Goal: Information Seeking & Learning: Find specific fact

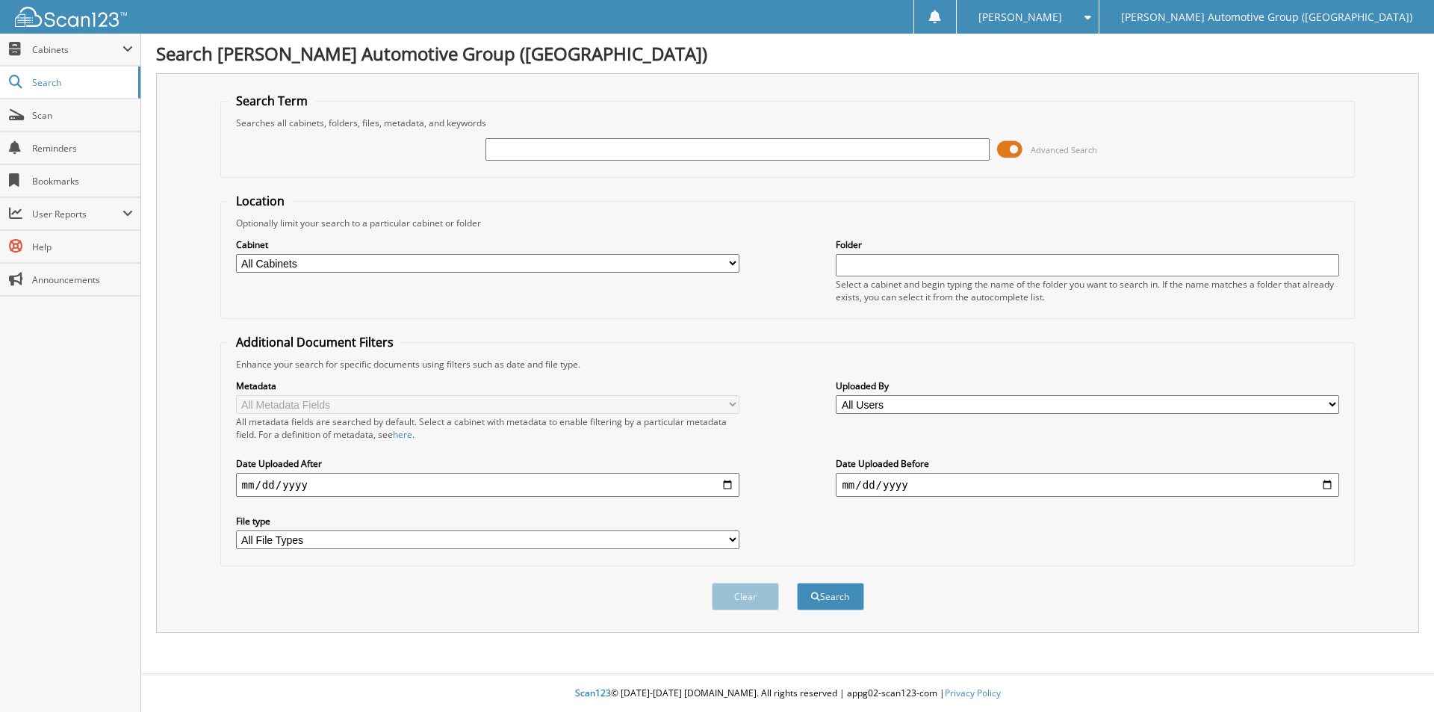
click at [481, 154] on div "Advanced Search" at bounding box center [788, 149] width 1119 height 40
click at [515, 152] on input "text" at bounding box center [737, 149] width 503 height 22
paste input "350511"
type input "350511"
click at [825, 591] on button "Search" at bounding box center [830, 597] width 67 height 28
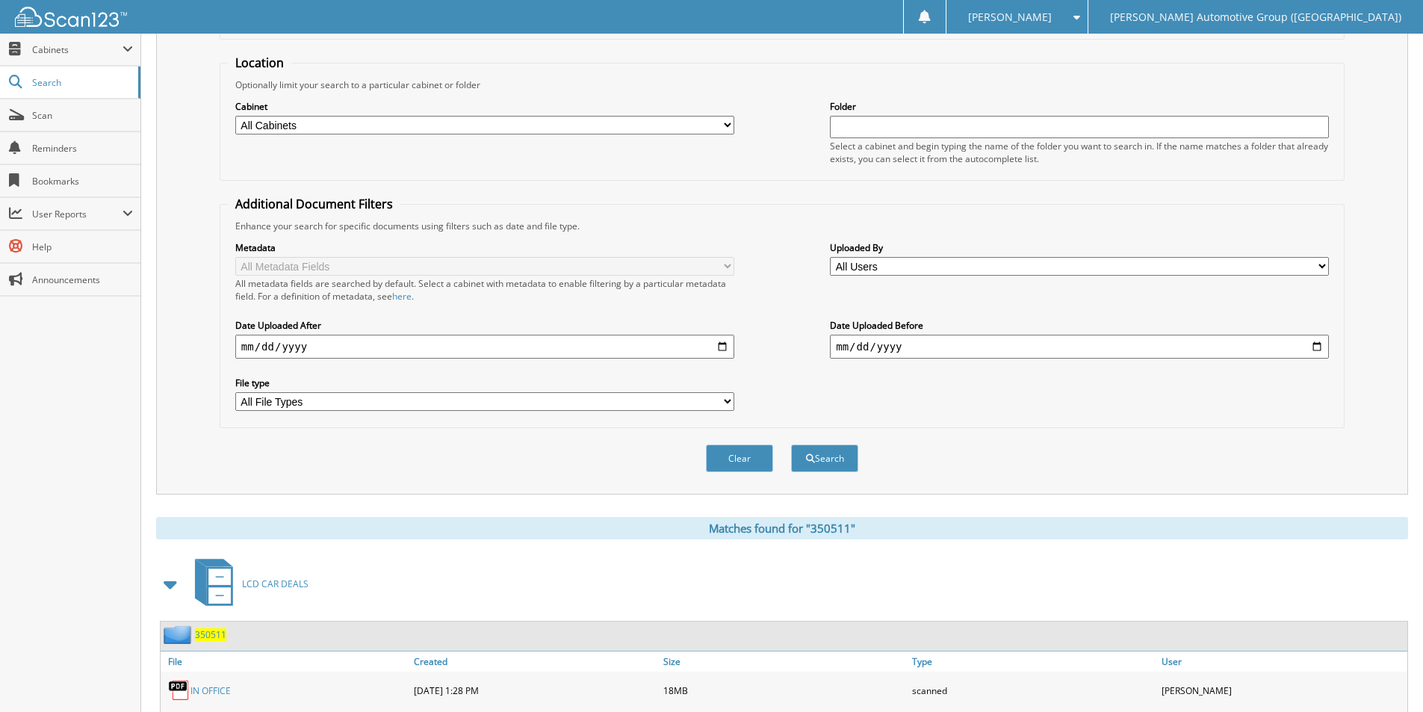
scroll to position [334, 0]
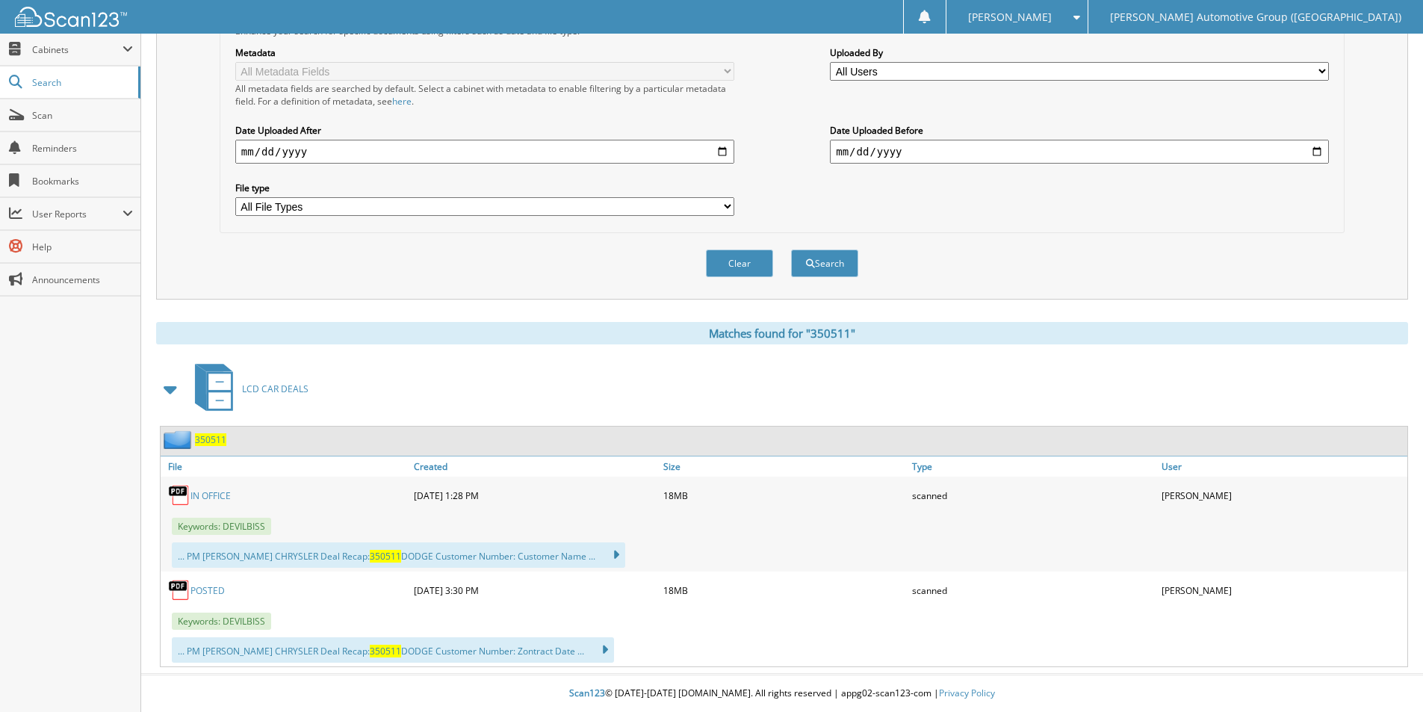
click at [206, 433] on div "350511" at bounding box center [194, 439] width 66 height 19
click at [209, 586] on link "POSTED" at bounding box center [207, 590] width 34 height 13
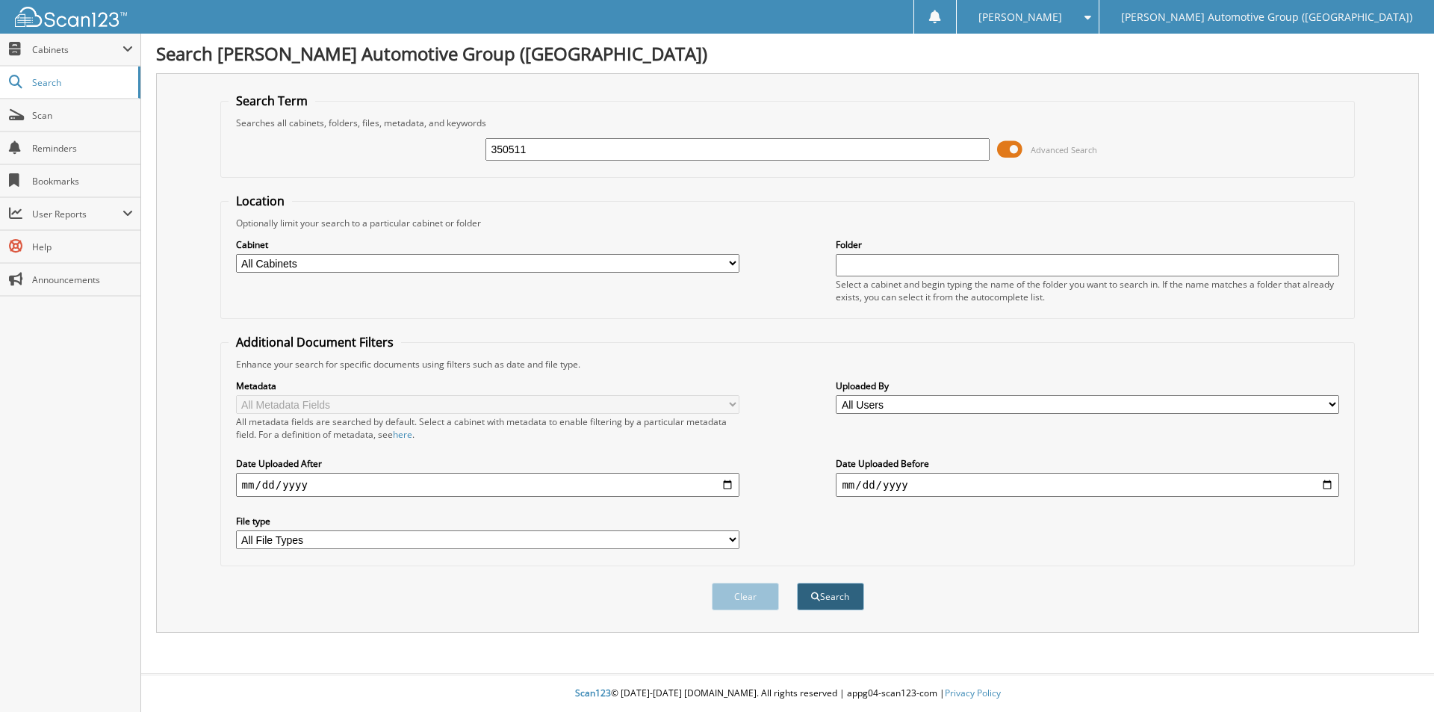
click at [834, 595] on button "Search" at bounding box center [830, 597] width 67 height 28
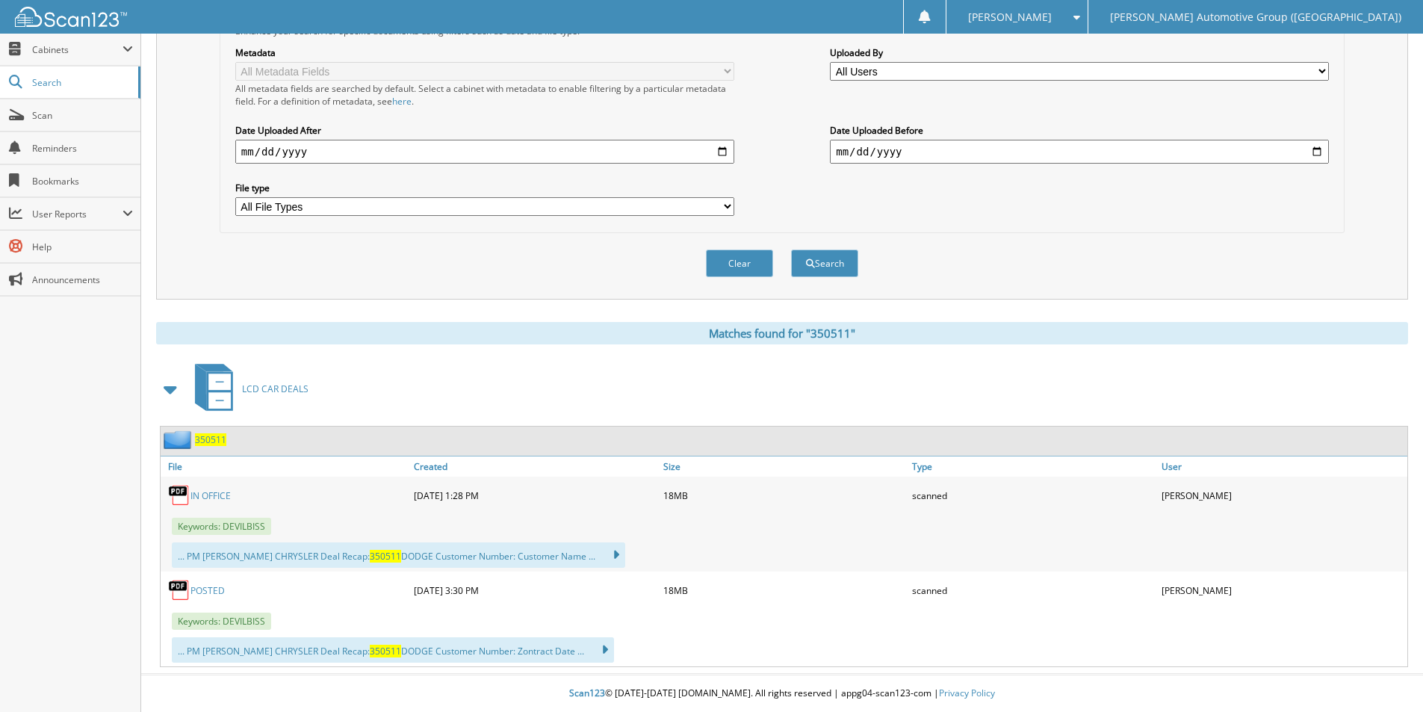
click at [212, 440] on span "350511" at bounding box center [210, 439] width 31 height 13
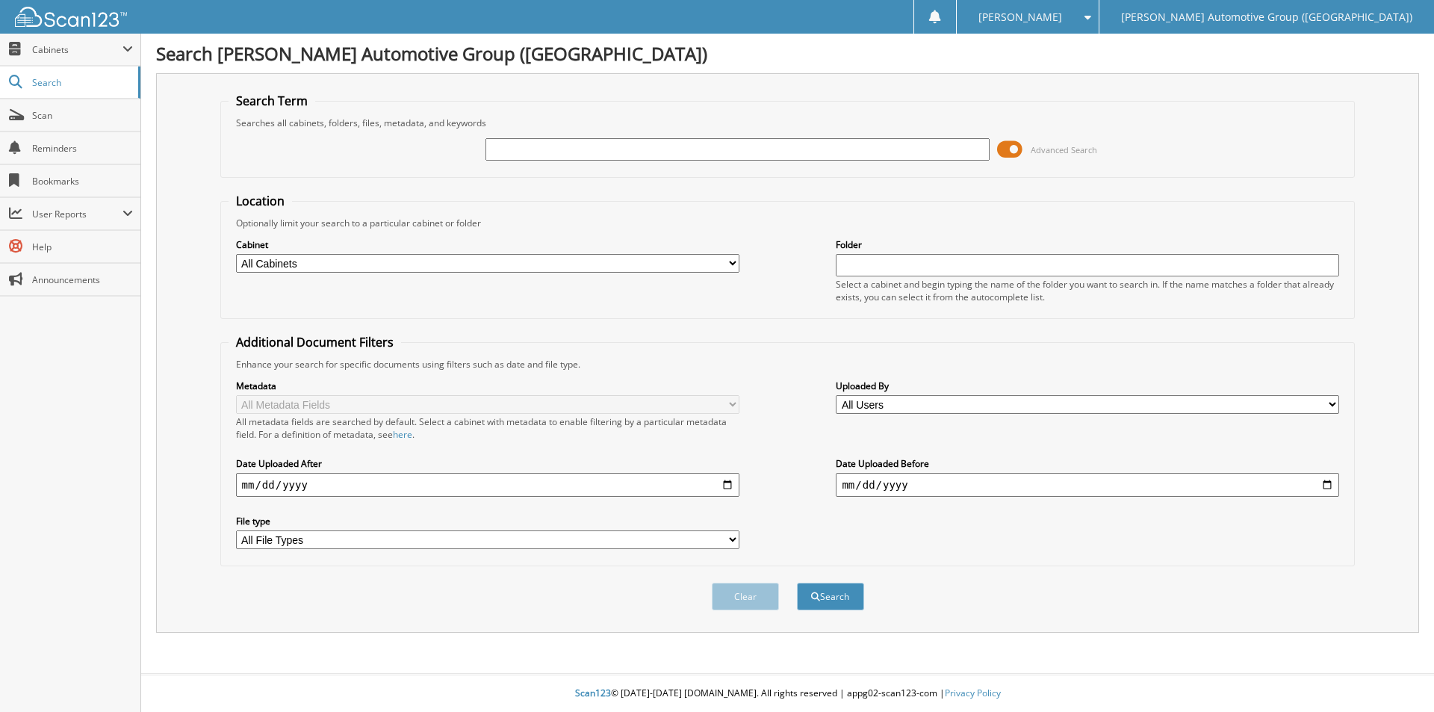
click at [551, 146] on input "text" at bounding box center [737, 149] width 503 height 22
type input "GG170223"
click at [797, 583] on button "Search" at bounding box center [830, 597] width 67 height 28
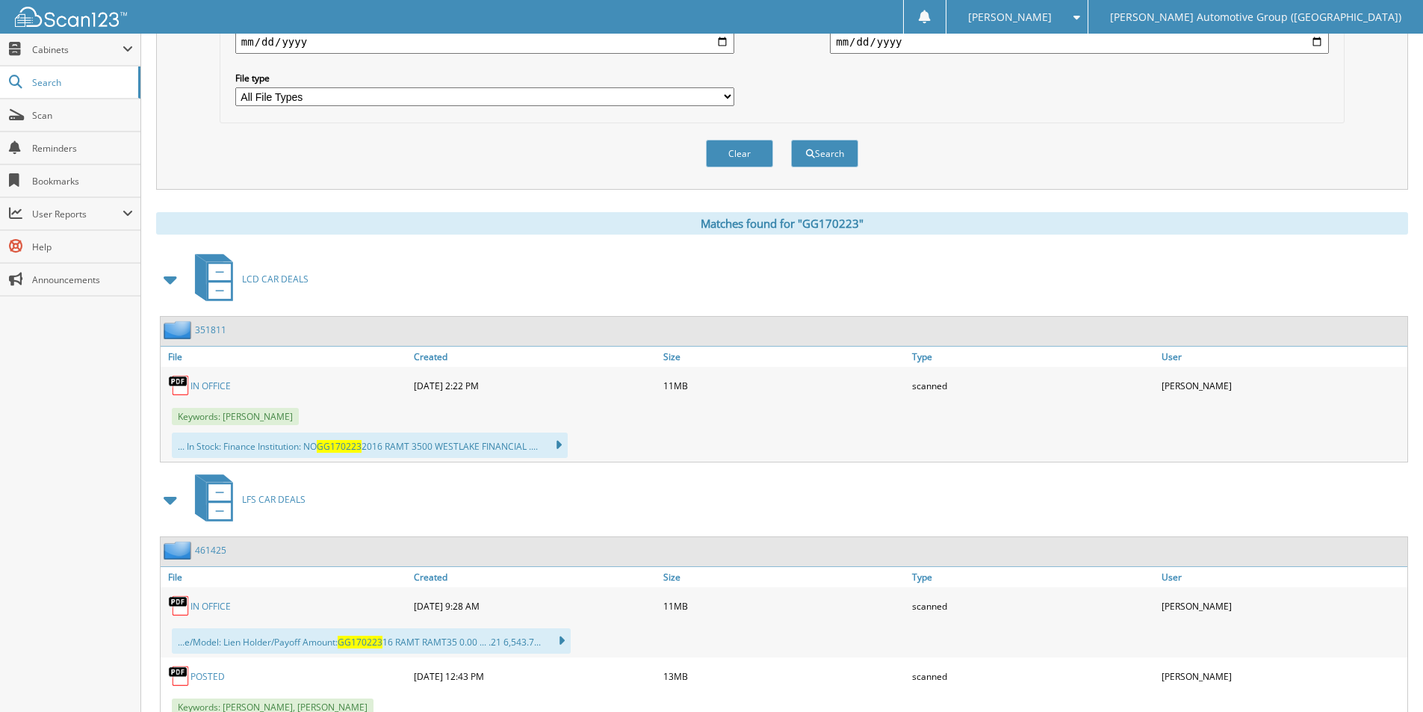
scroll to position [523, 0]
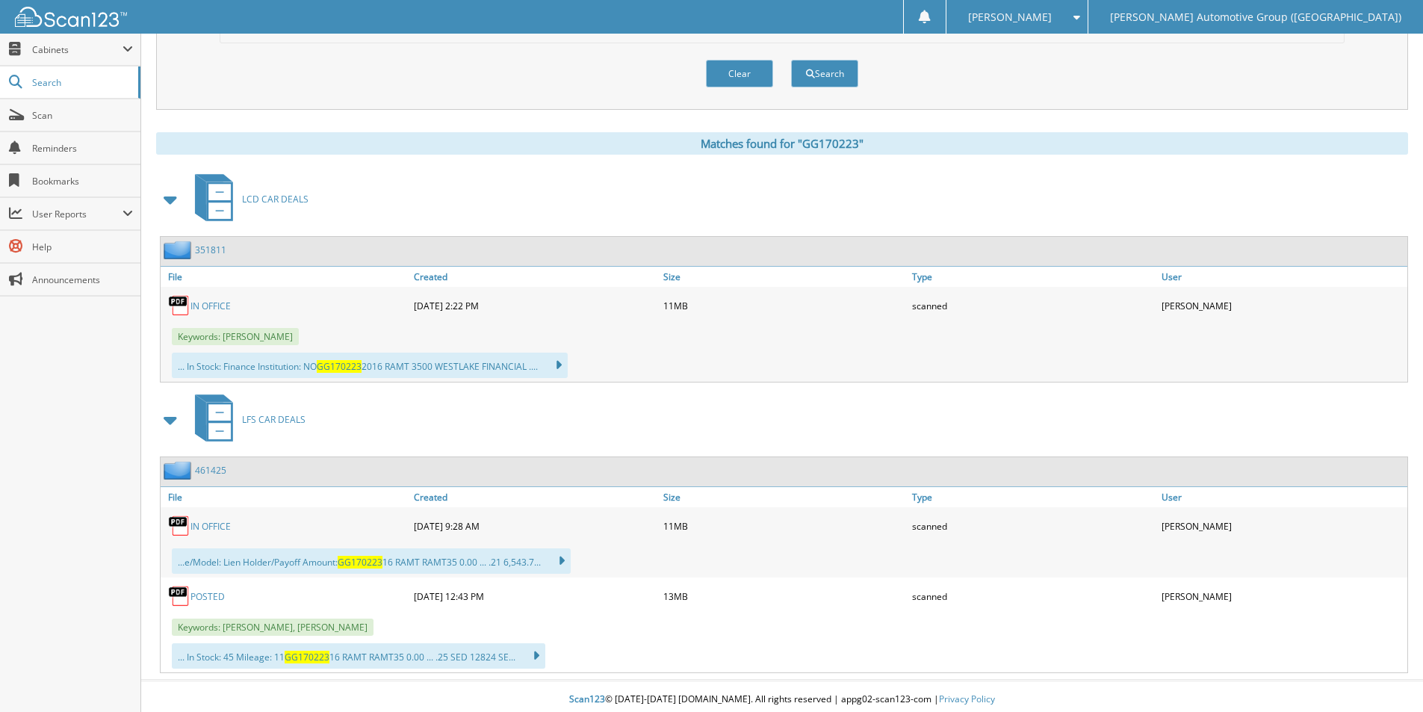
click at [202, 247] on link "351811" at bounding box center [210, 250] width 31 height 13
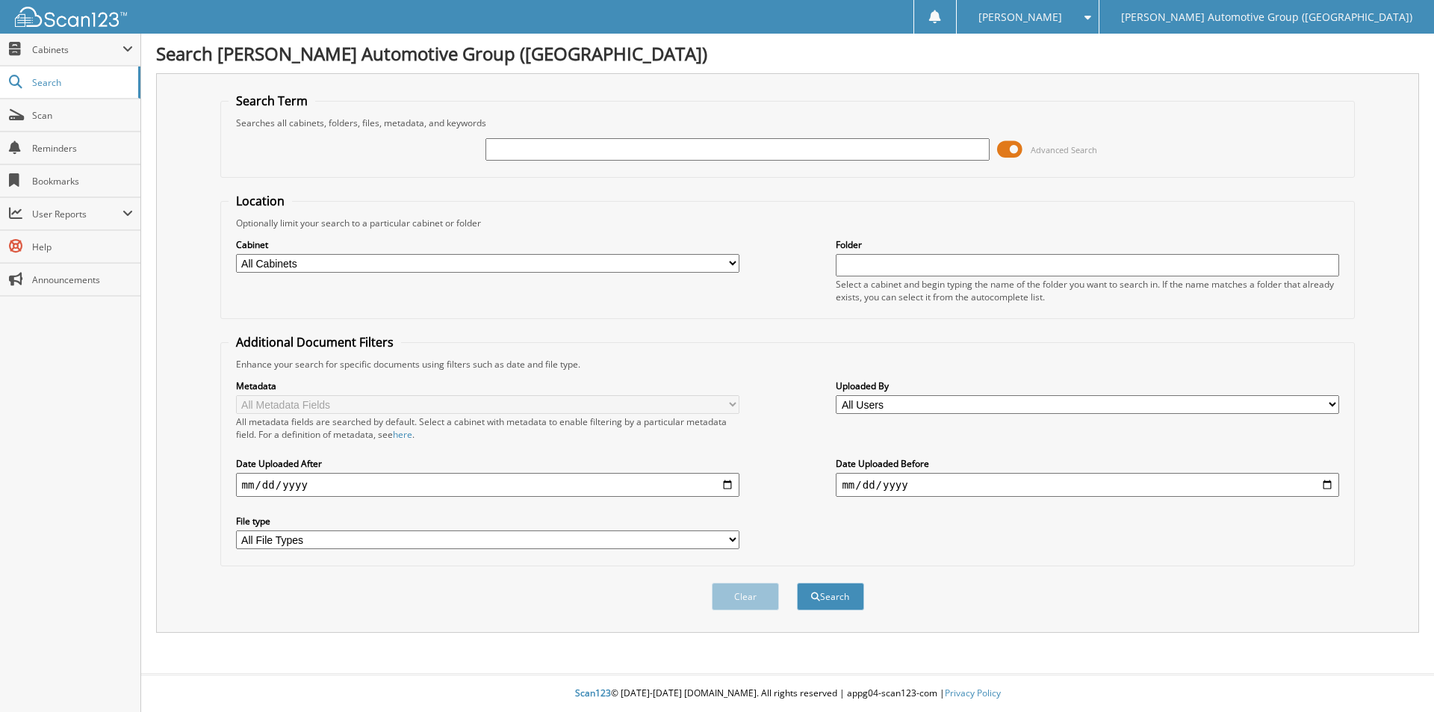
drag, startPoint x: 0, startPoint y: 0, endPoint x: 652, endPoint y: 140, distance: 667.1
click at [652, 140] on input "text" at bounding box center [737, 149] width 503 height 22
click at [516, 150] on input "text" at bounding box center [737, 149] width 503 height 22
paste input "350511"
type input "350511"
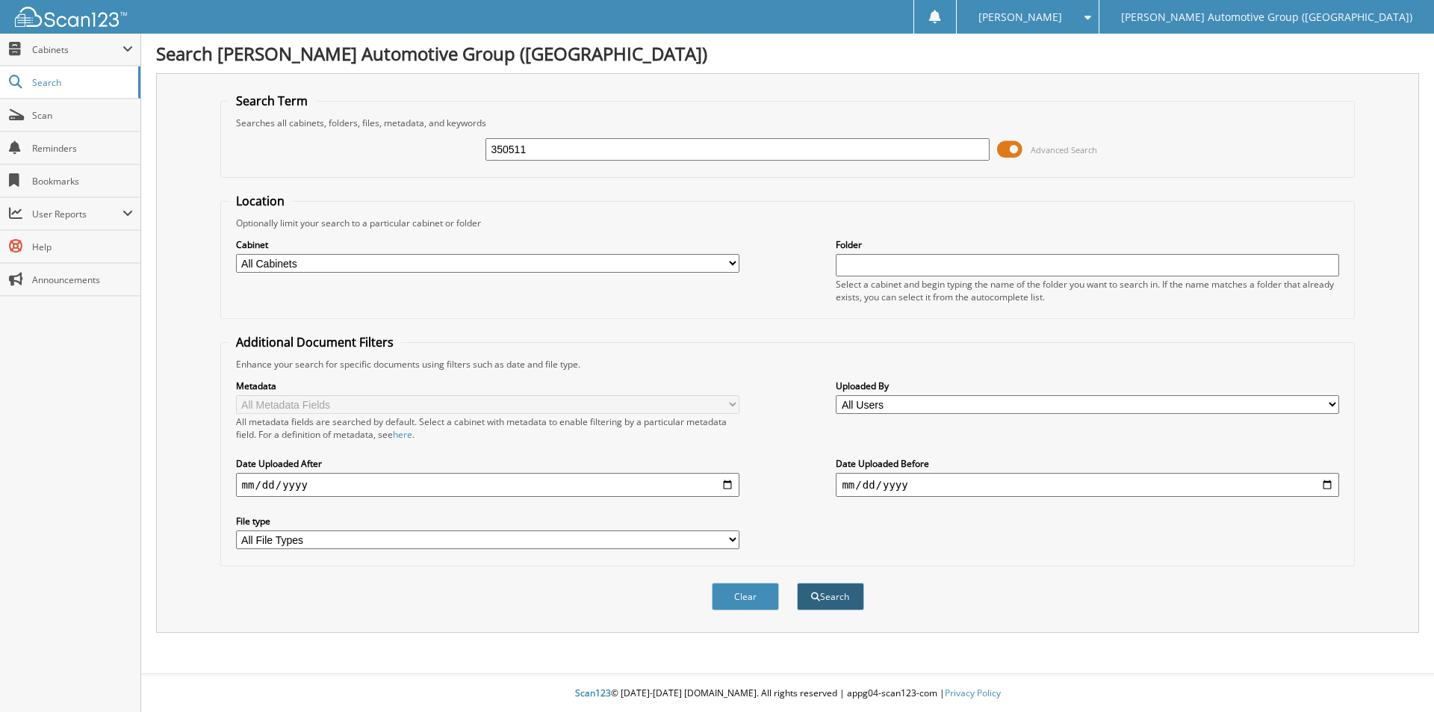
click at [826, 595] on button "Search" at bounding box center [830, 597] width 67 height 28
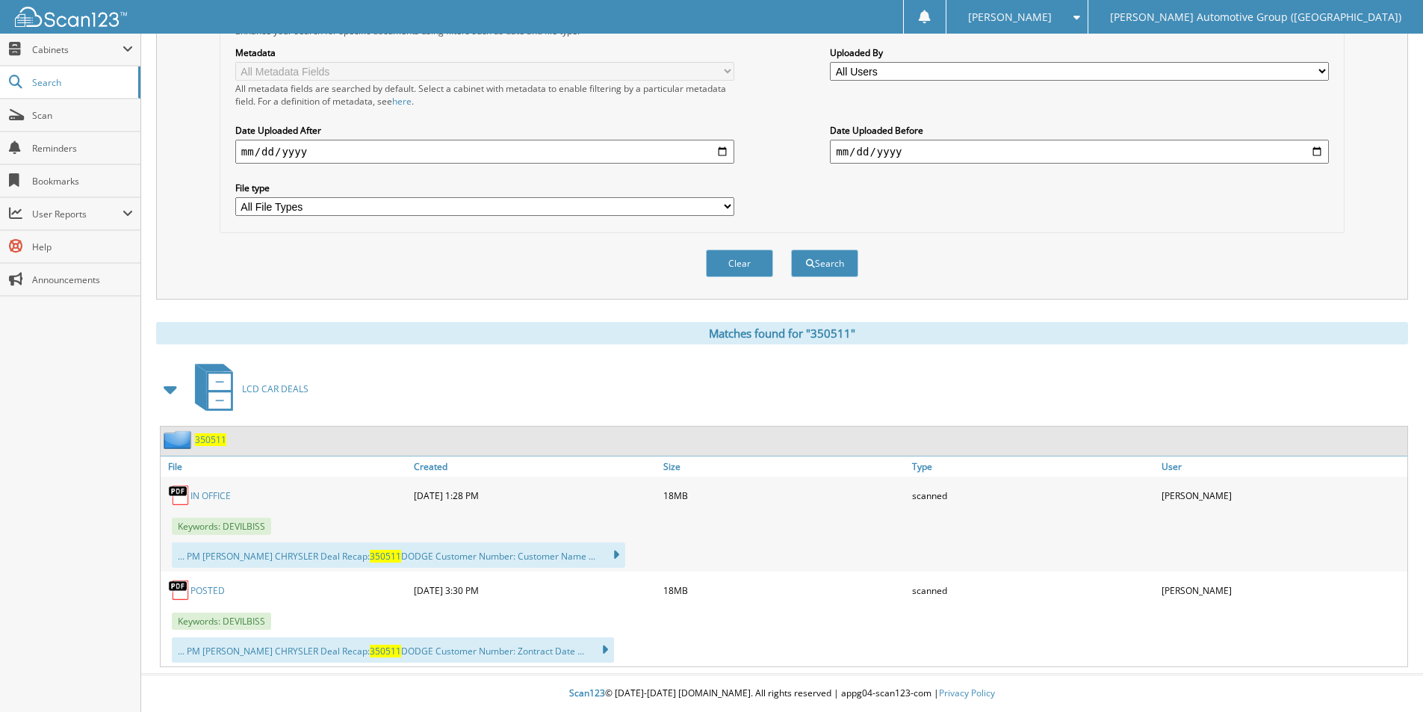
click at [210, 439] on span "350511" at bounding box center [210, 439] width 31 height 13
